Goal: Use online tool/utility: Use online tool/utility

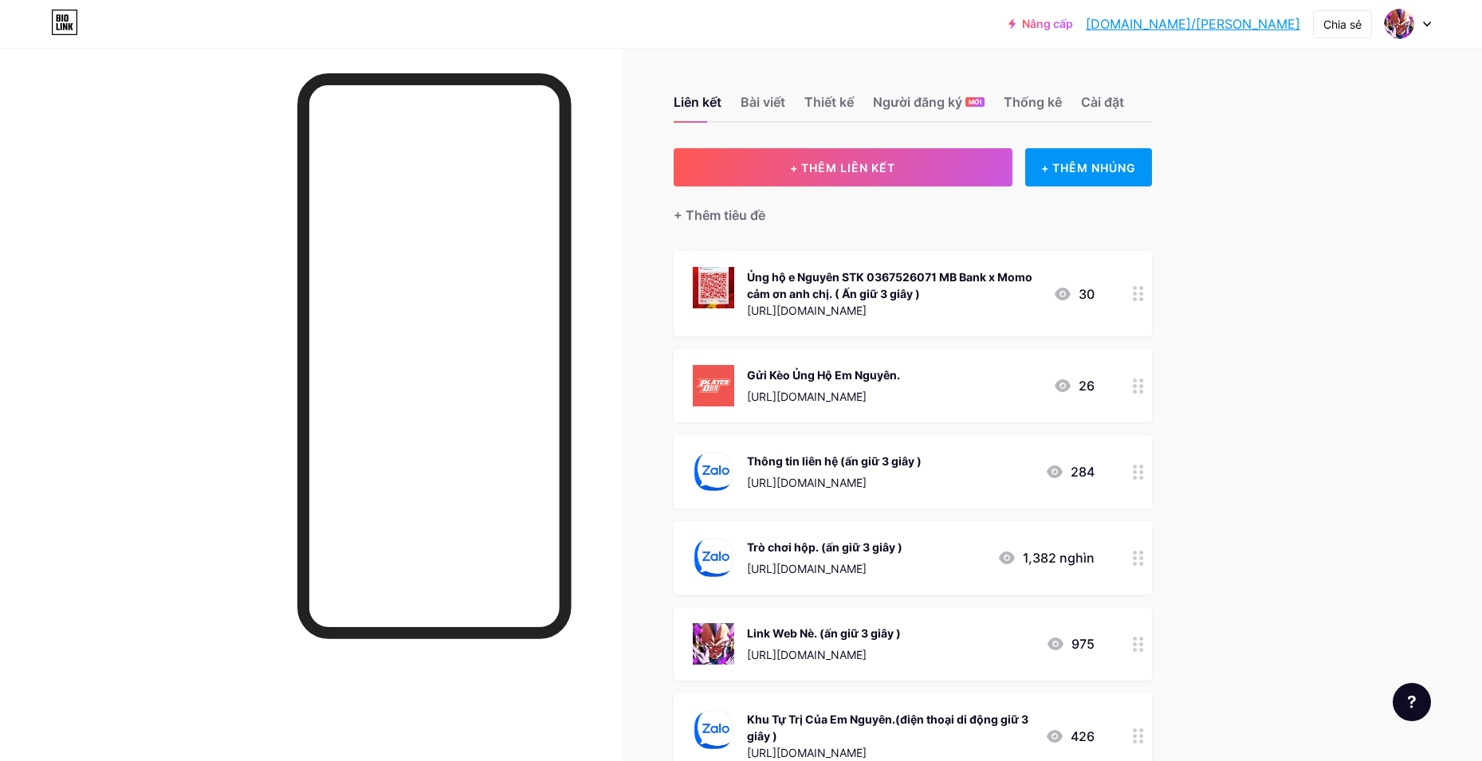
click at [1135, 647] on div at bounding box center [1138, 644] width 27 height 73
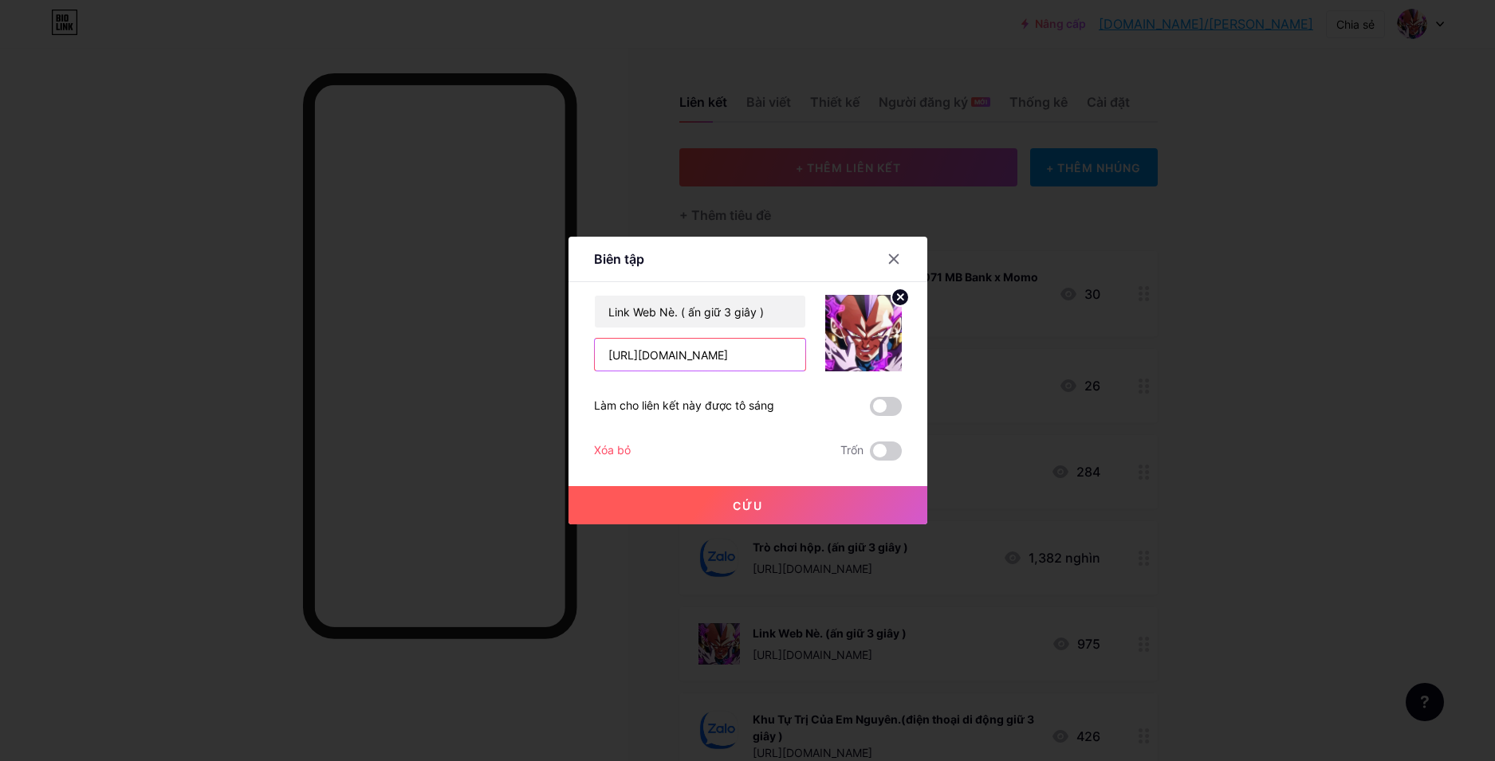
click at [700, 361] on input "[URL][DOMAIN_NAME]" at bounding box center [700, 355] width 211 height 32
click at [663, 353] on input "[URL][DOMAIN_NAME]" at bounding box center [700, 355] width 211 height 32
type input "[URL][DOMAIN_NAME]"
click at [841, 498] on button "Cứu" at bounding box center [748, 505] width 359 height 38
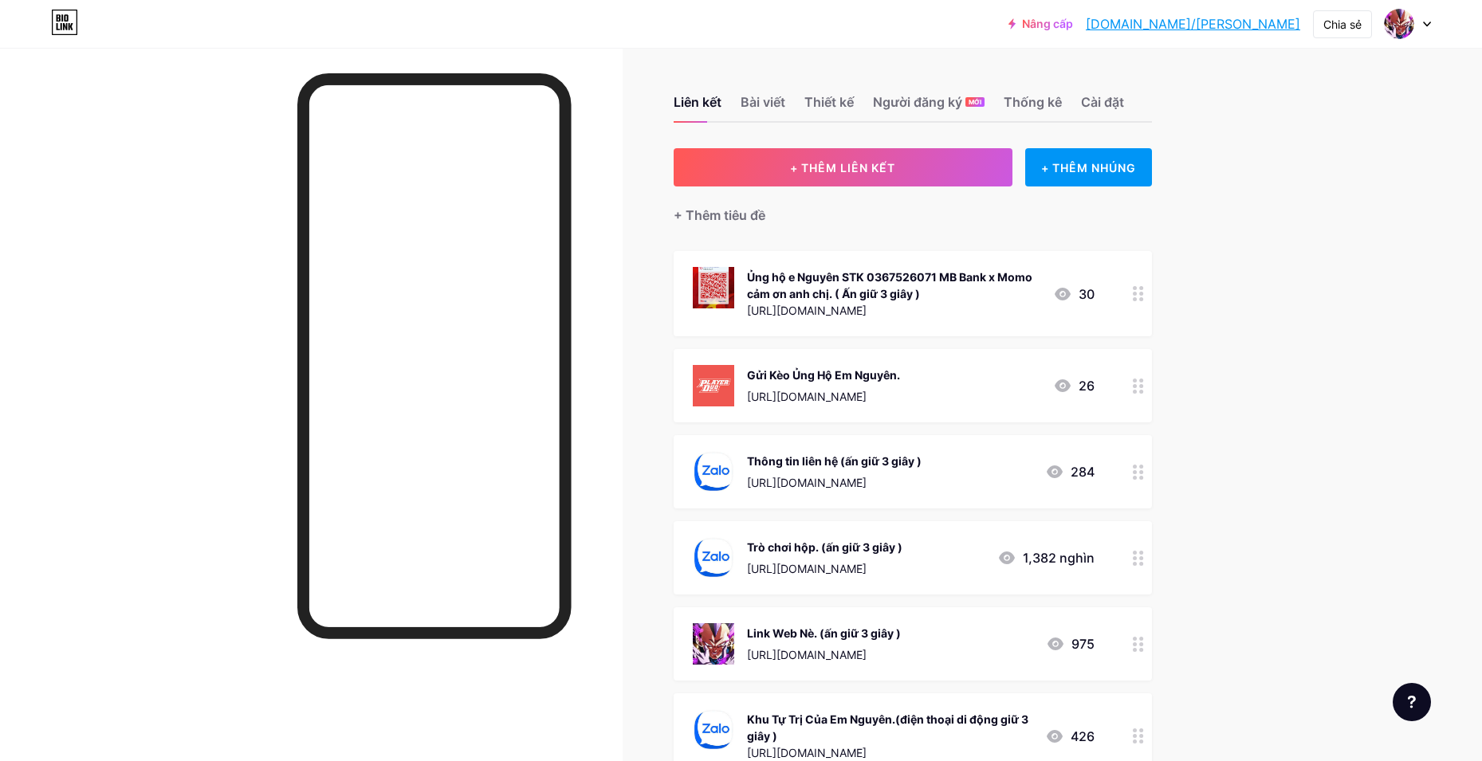
click at [124, 486] on div at bounding box center [311, 428] width 623 height 761
click at [1152, 585] on div at bounding box center [1138, 557] width 27 height 73
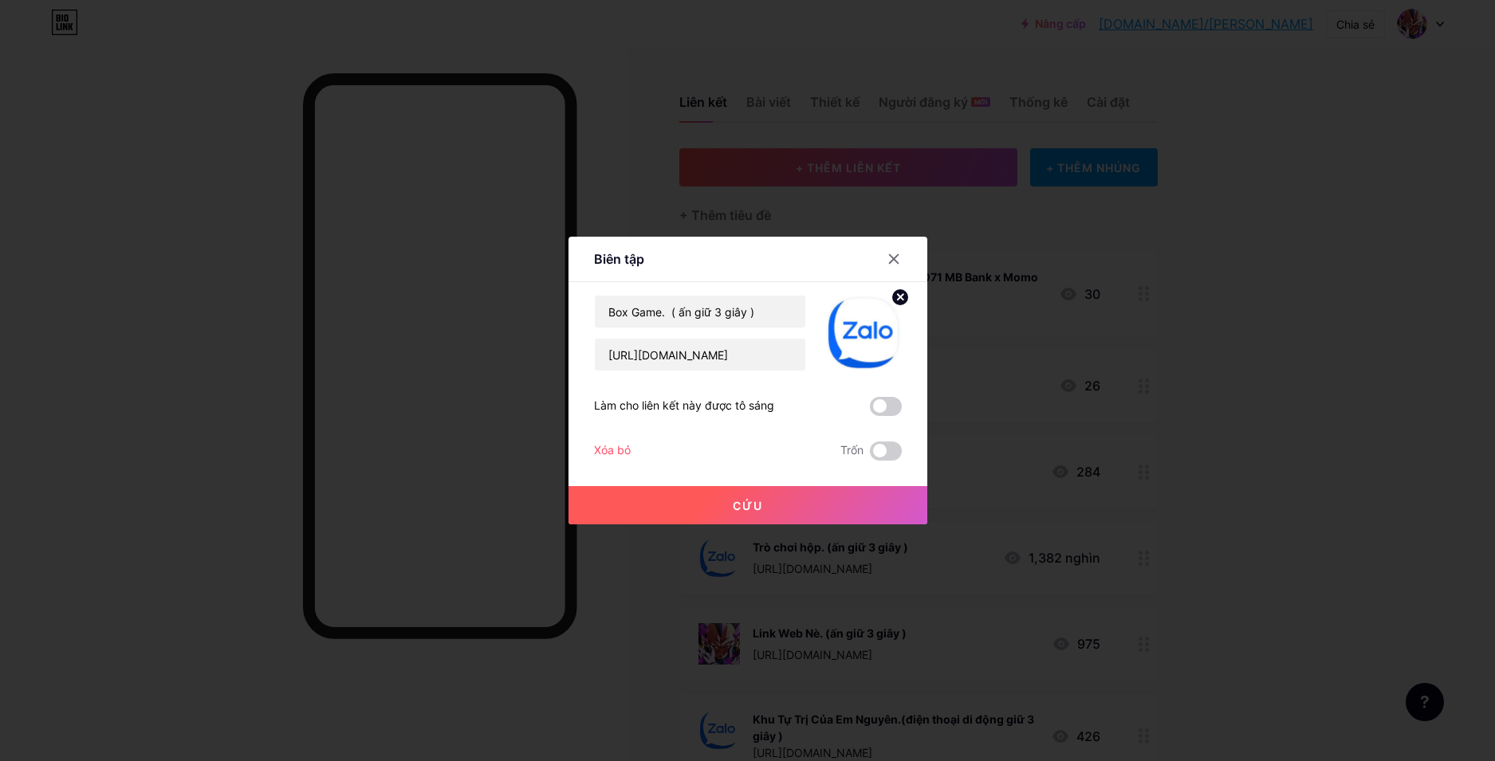
click at [766, 372] on div "Box Game. ( ấn giữ 3 giây ) [URL][DOMAIN_NAME] Làm cho liên kết này được tô sán…" at bounding box center [748, 378] width 308 height 166
click at [768, 354] on input "[URL][DOMAIN_NAME]" at bounding box center [700, 355] width 211 height 32
paste input "phzpfn151"
type input "[URL][DOMAIN_NAME]"
click at [720, 520] on button "Cứu" at bounding box center [748, 505] width 359 height 38
